Goal: Task Accomplishment & Management: Manage account settings

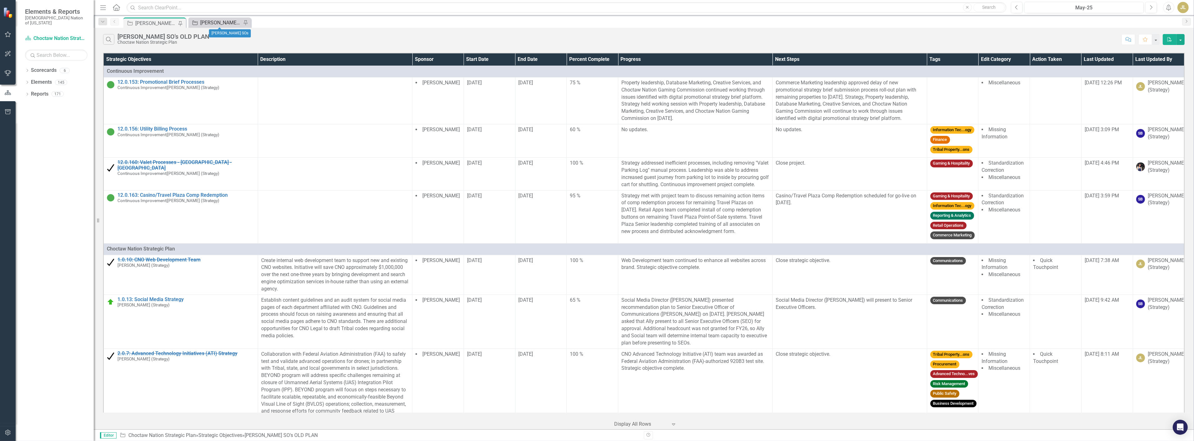
click at [220, 23] on div "[PERSON_NAME] SOs" at bounding box center [220, 23] width 41 height 8
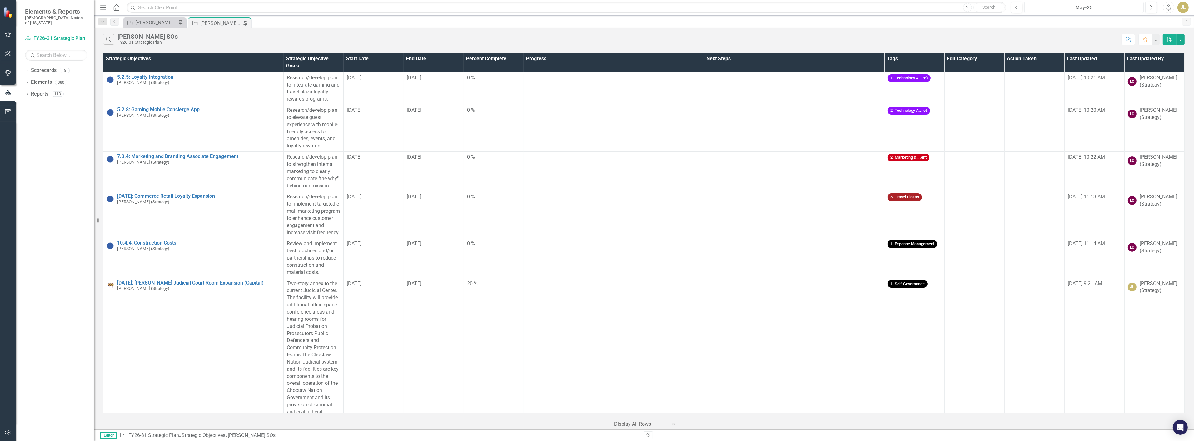
click at [1092, 7] on div "May-25" at bounding box center [1084, 7] width 115 height 7
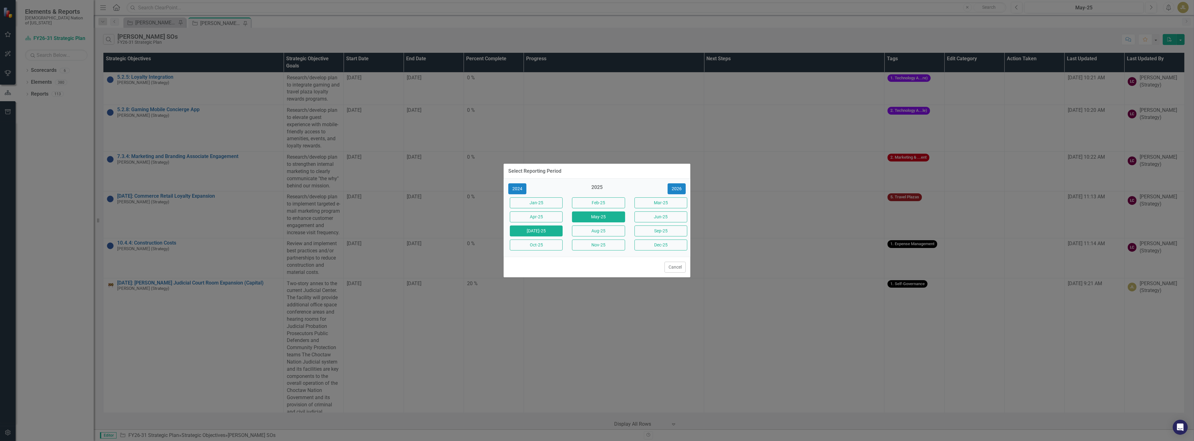
click at [552, 235] on button "[DATE]-25" at bounding box center [536, 231] width 53 height 11
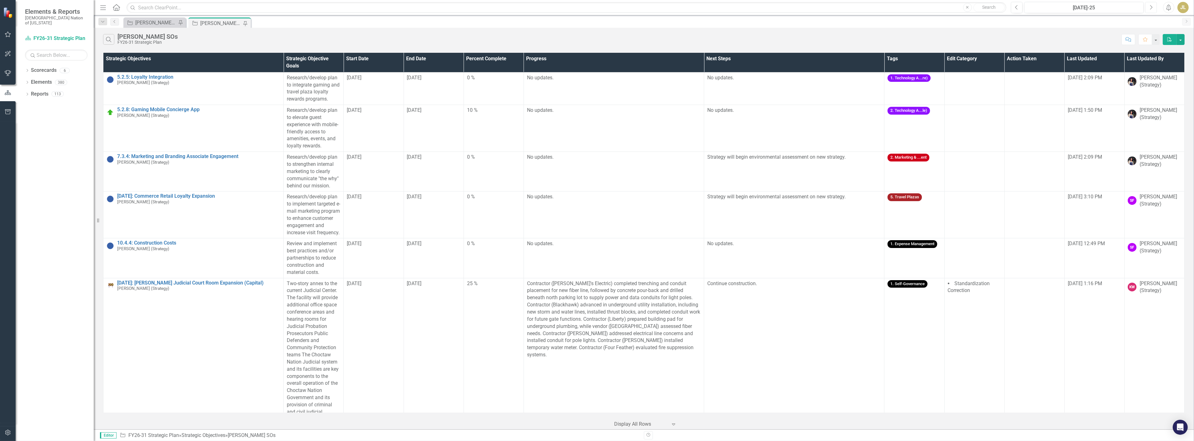
click at [1149, 7] on button "Next" at bounding box center [1152, 7] width 12 height 11
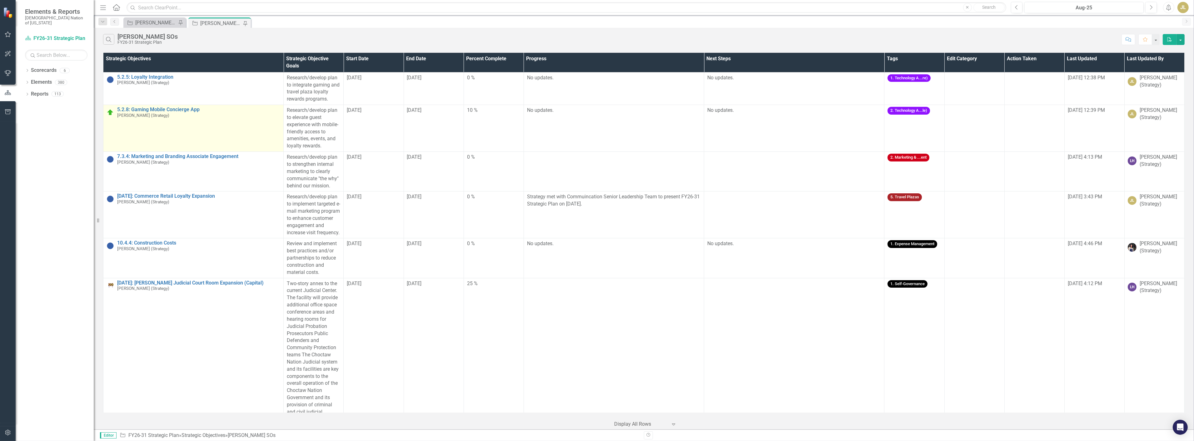
click at [110, 113] on img at bounding box center [110, 112] width 7 height 7
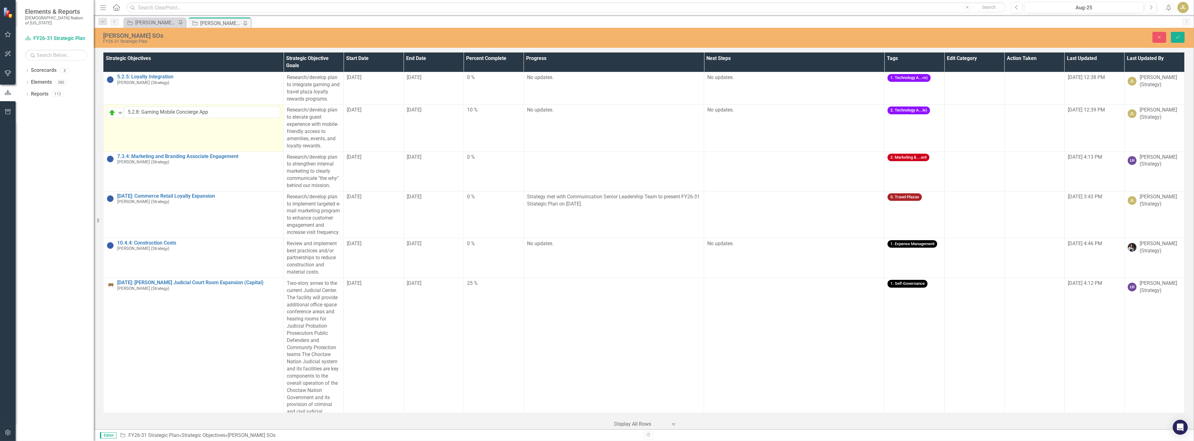
click at [116, 113] on img at bounding box center [111, 112] width 7 height 7
click at [140, 135] on div "Not Started" at bounding box center [135, 134] width 25 height 7
click at [1184, 33] on button "Save" at bounding box center [1178, 37] width 14 height 11
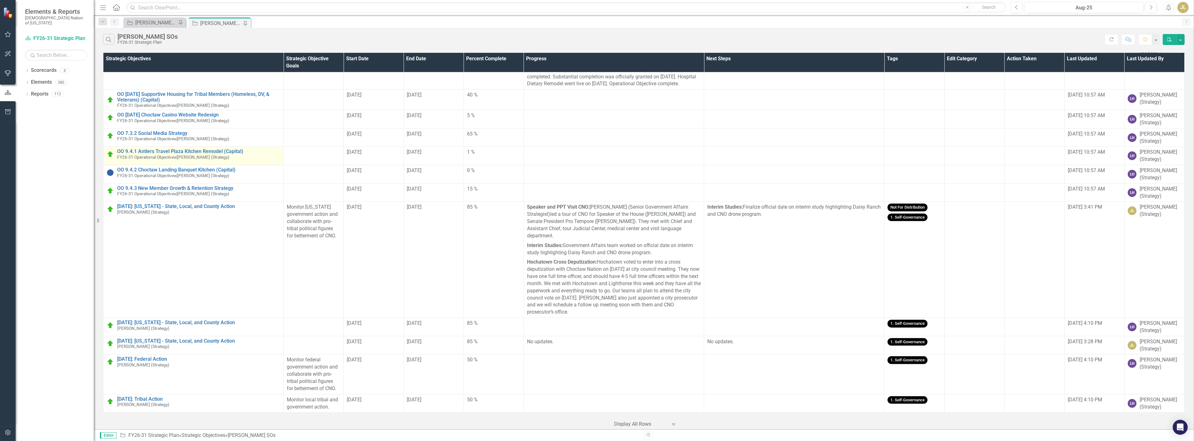
scroll to position [1870, 0]
